Goal: Task Accomplishment & Management: Use online tool/utility

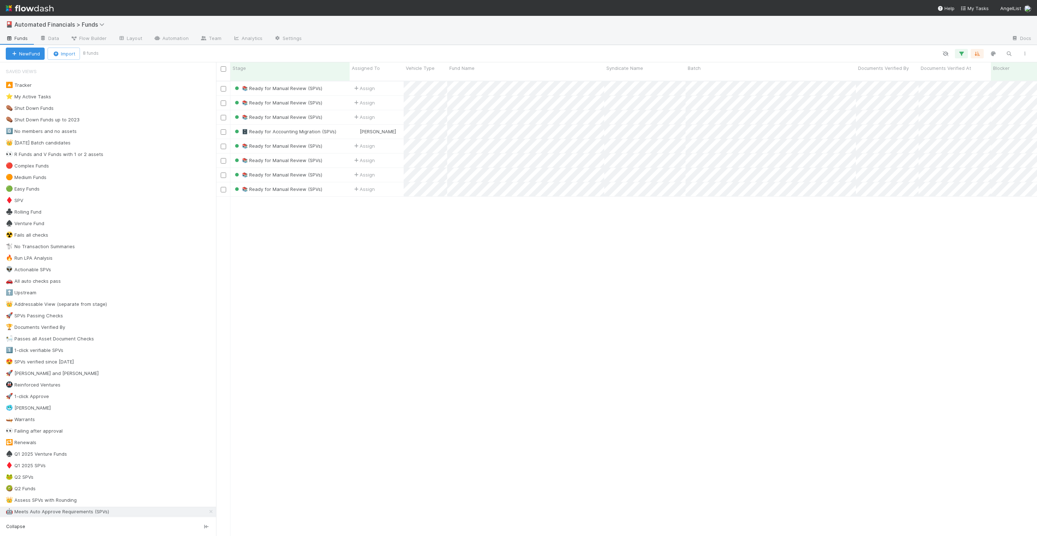
scroll to position [461, 821]
click at [1005, 52] on button "button" at bounding box center [1009, 53] width 13 height 9
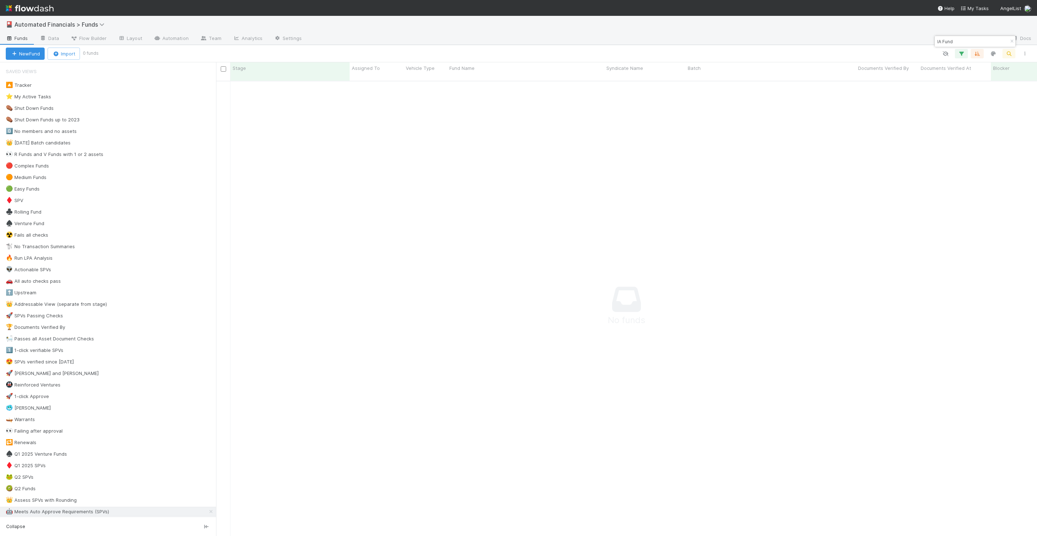
type input "IA Fund"
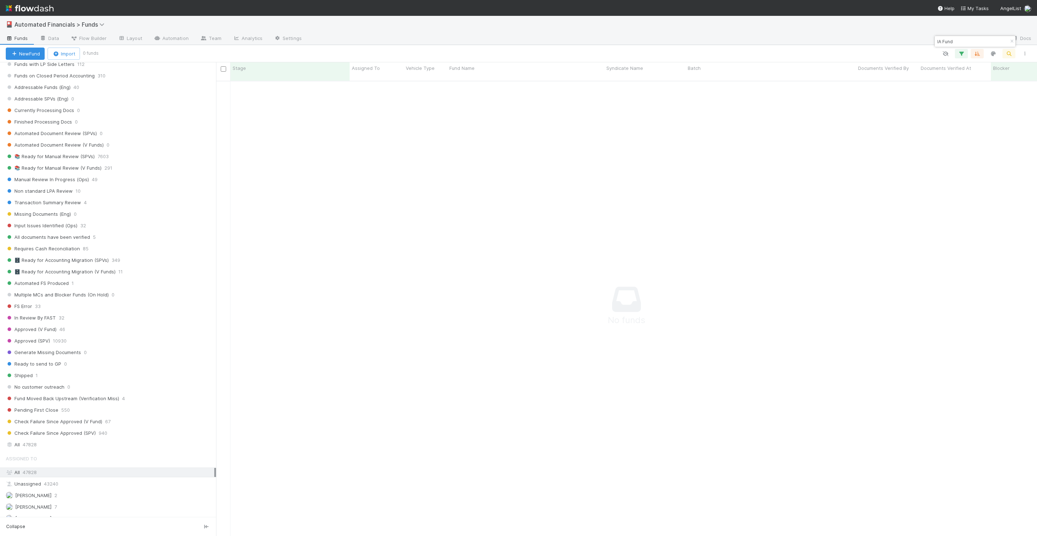
scroll to position [637, 0]
click at [79, 422] on div "Stage Active 23851 Ignore 23976 Currently Unaddressable Funds (Eng) 2347 Funds …" at bounding box center [108, 228] width 216 height 441
click at [73, 440] on div "All 47828" at bounding box center [110, 444] width 209 height 9
click at [964, 43] on input "IA Fund" at bounding box center [972, 41] width 72 height 9
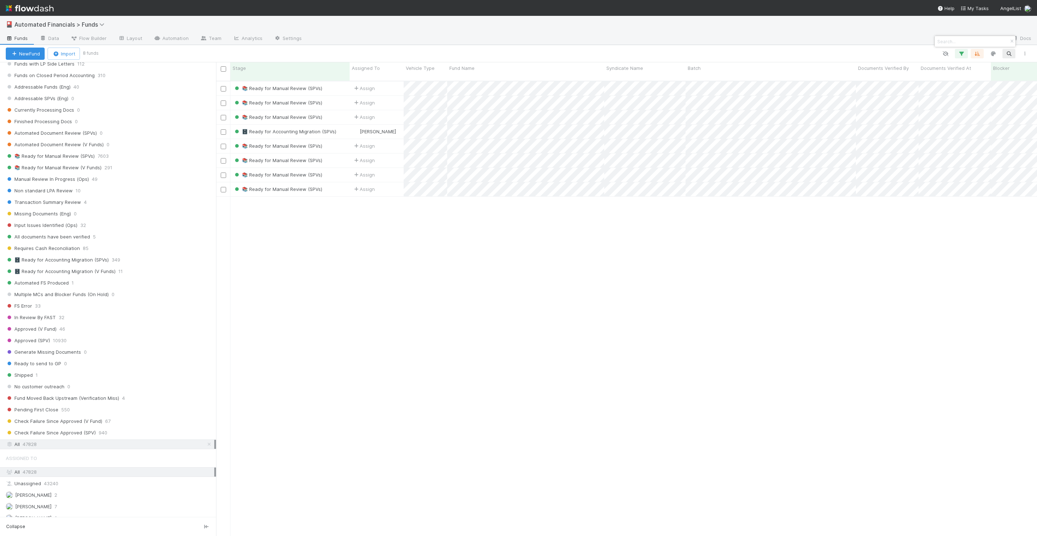
scroll to position [461, 821]
click at [966, 45] on input at bounding box center [972, 41] width 72 height 9
click at [964, 53] on div at bounding box center [518, 268] width 1037 height 536
click at [962, 53] on icon "button" at bounding box center [961, 53] width 7 height 6
click at [781, 71] on link "Reset Filters" at bounding box center [779, 71] width 28 height 6
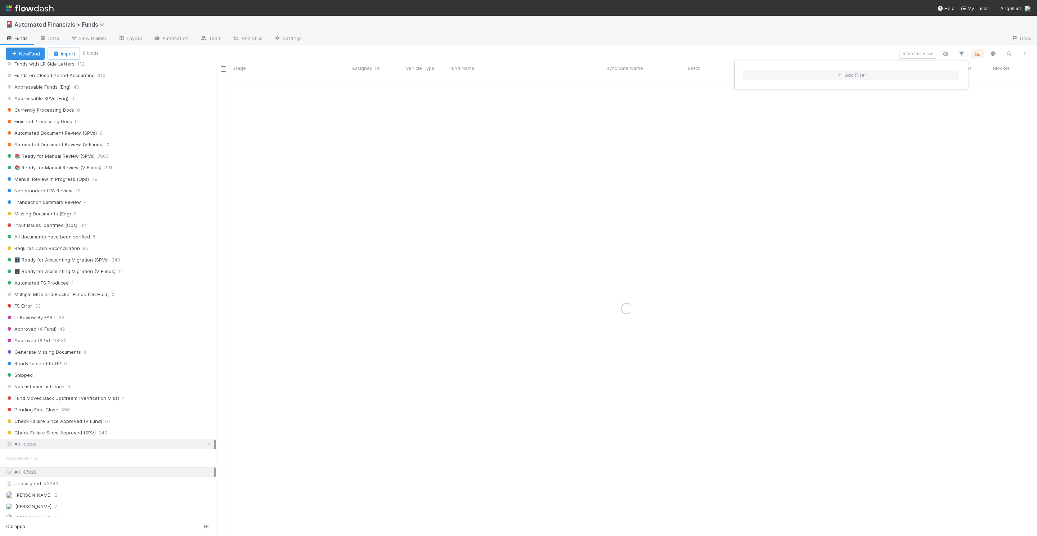
click at [1008, 52] on div "Add Filter" at bounding box center [518, 268] width 1037 height 536
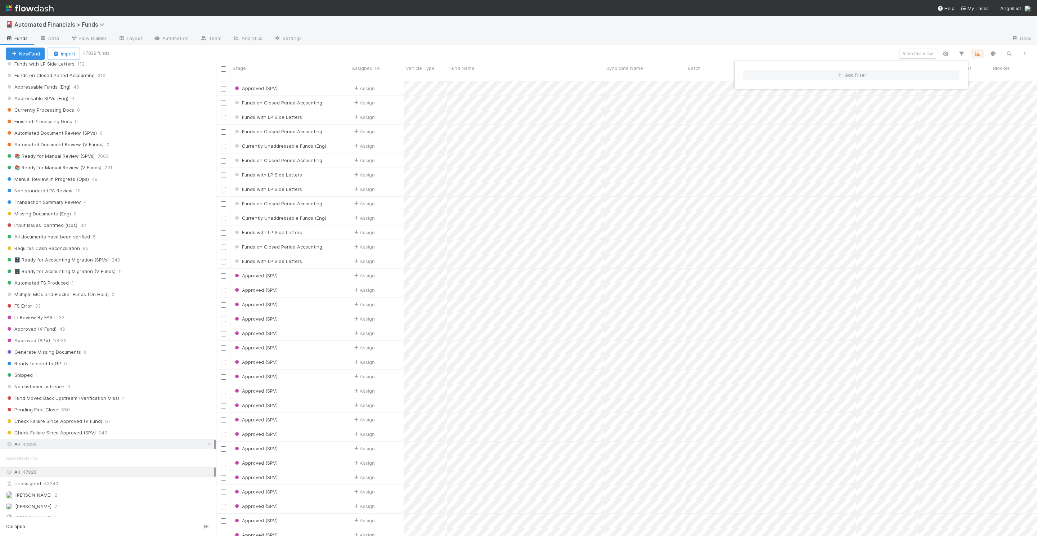
click at [1010, 53] on div "Add Filter" at bounding box center [518, 268] width 1037 height 536
click at [1010, 53] on icon "button" at bounding box center [1009, 53] width 7 height 6
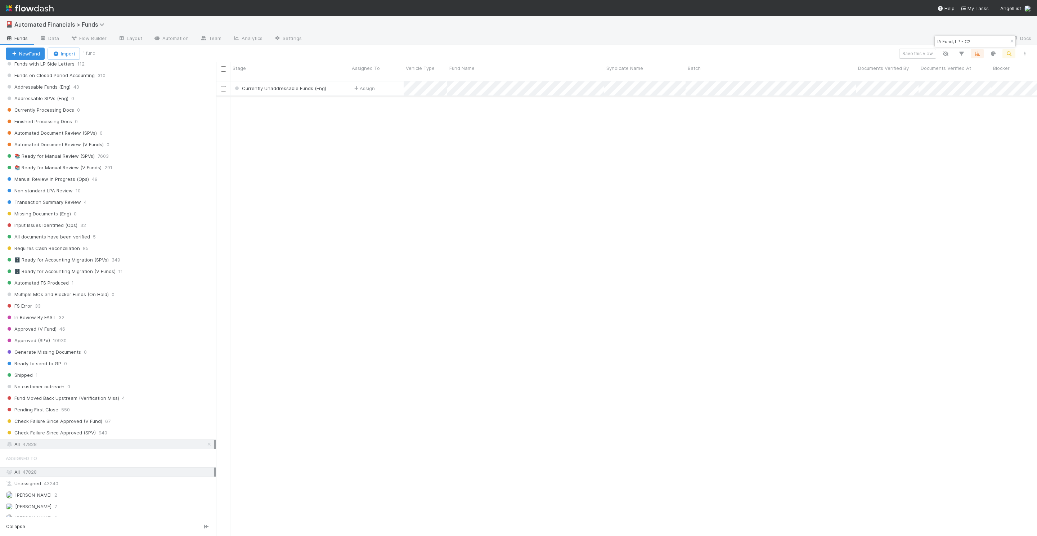
type input "IA Fund, LP - C2"
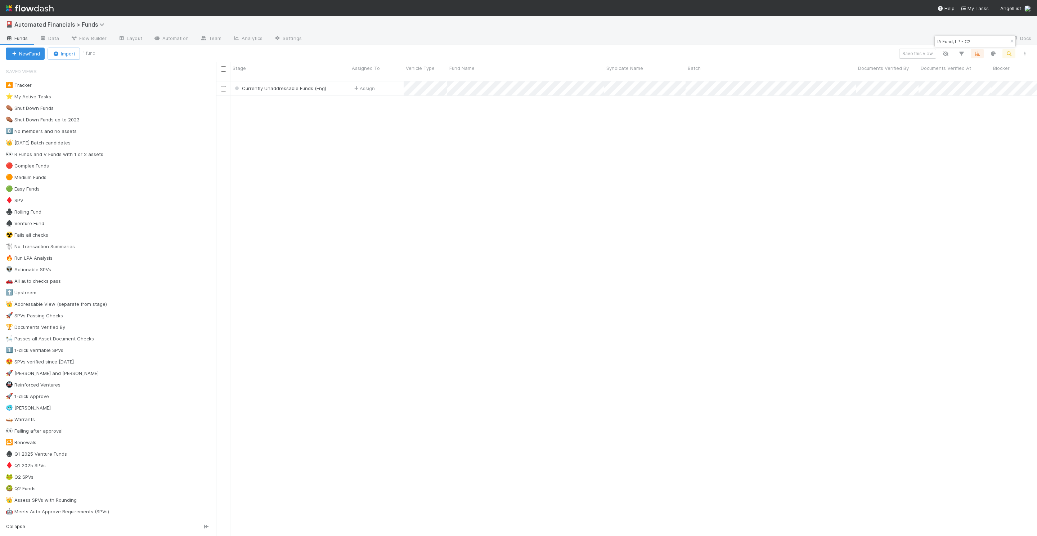
scroll to position [461, 821]
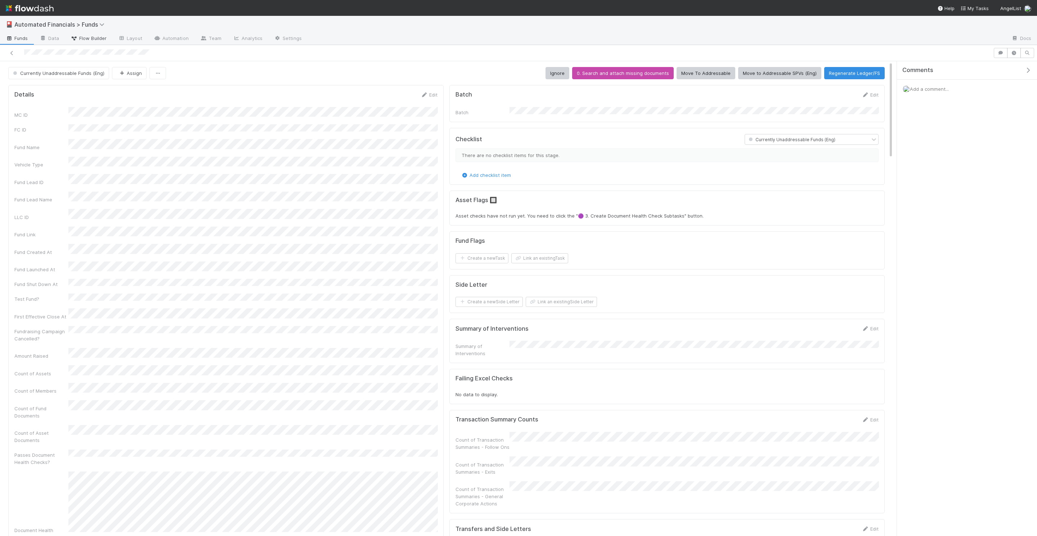
click at [88, 40] on span "Flow Builder" at bounding box center [89, 38] width 36 height 7
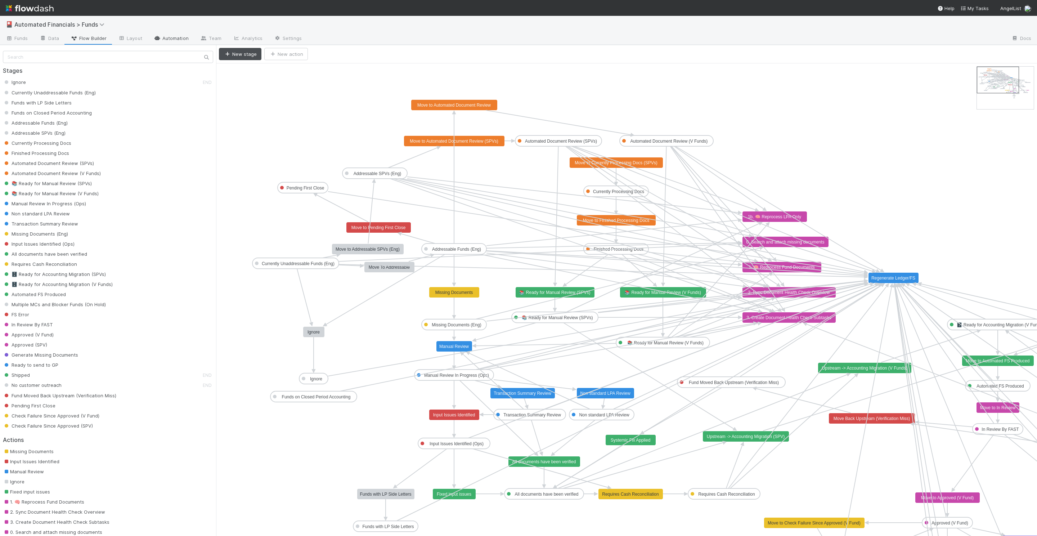
click at [182, 37] on link "Automation" at bounding box center [171, 39] width 46 height 12
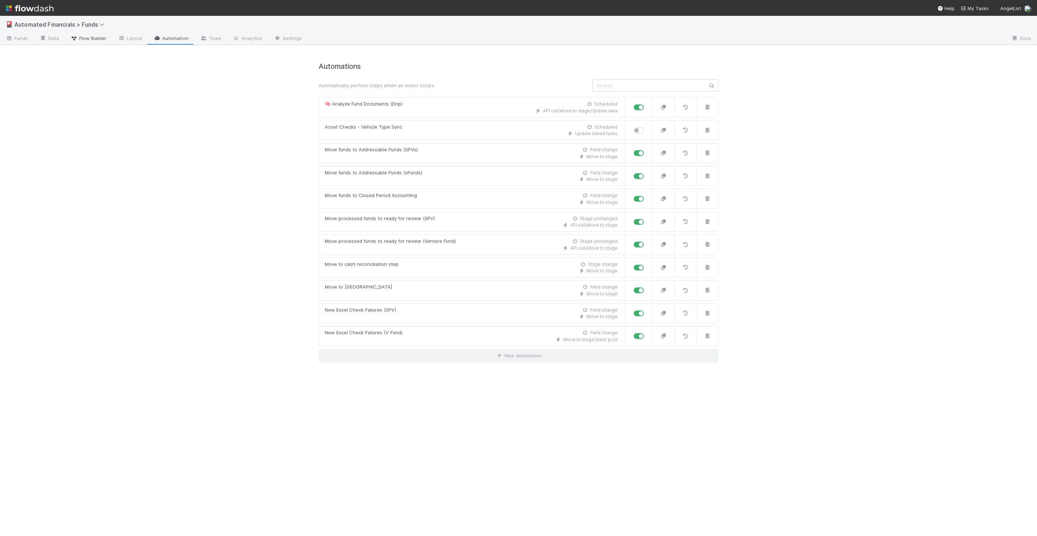
click at [100, 37] on span "Flow Builder" at bounding box center [89, 38] width 36 height 7
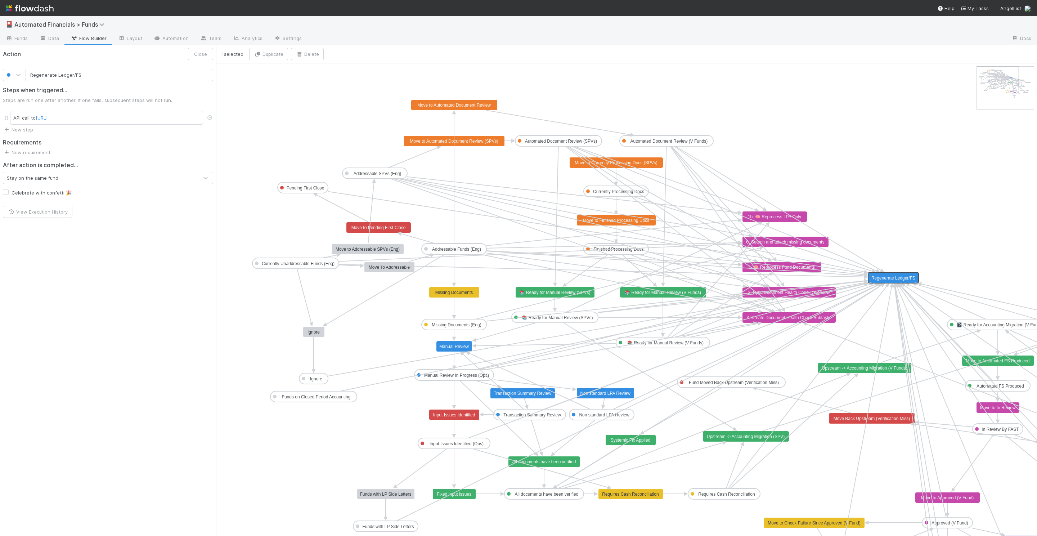
click at [896, 274] on rect at bounding box center [894, 278] width 50 height 11
click at [22, 116] on div "API call to [URL]" at bounding box center [106, 118] width 193 height 14
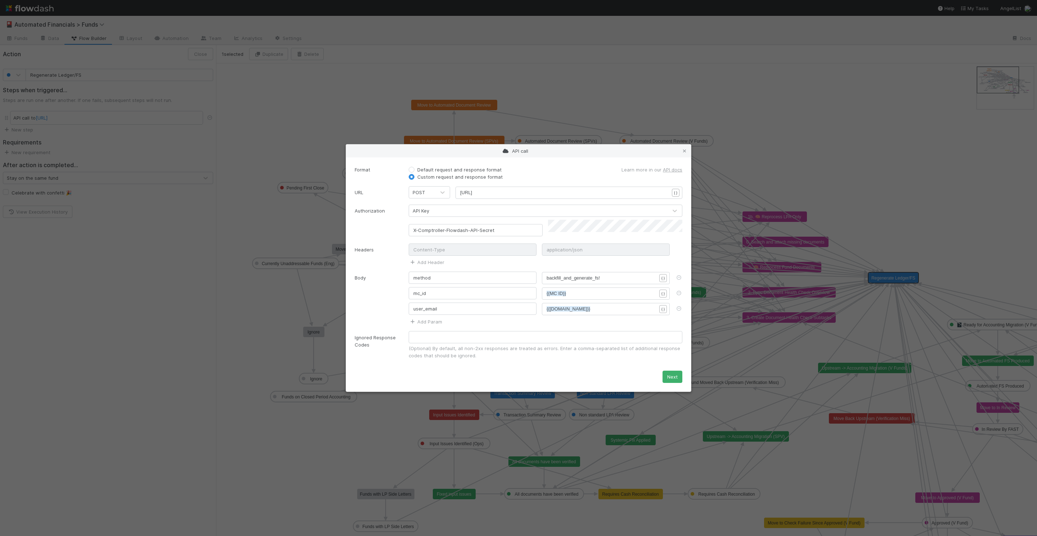
click at [541, 104] on div "API call Format Default request and response format Custom request and response…" at bounding box center [518, 268] width 1037 height 536
